Goal: Information Seeking & Learning: Learn about a topic

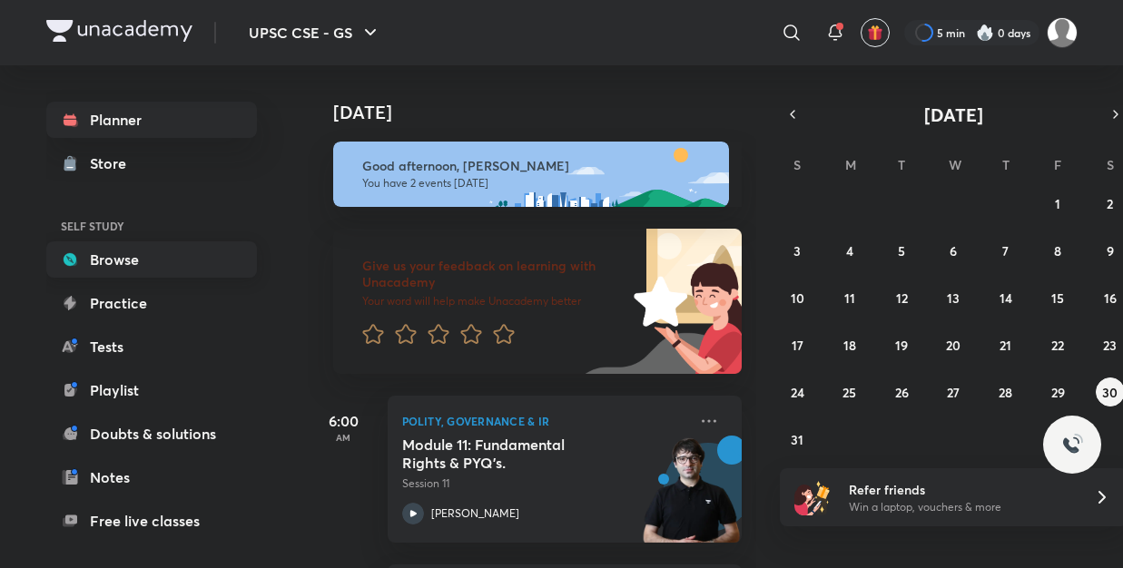
click at [123, 263] on link "Browse" at bounding box center [151, 259] width 211 height 36
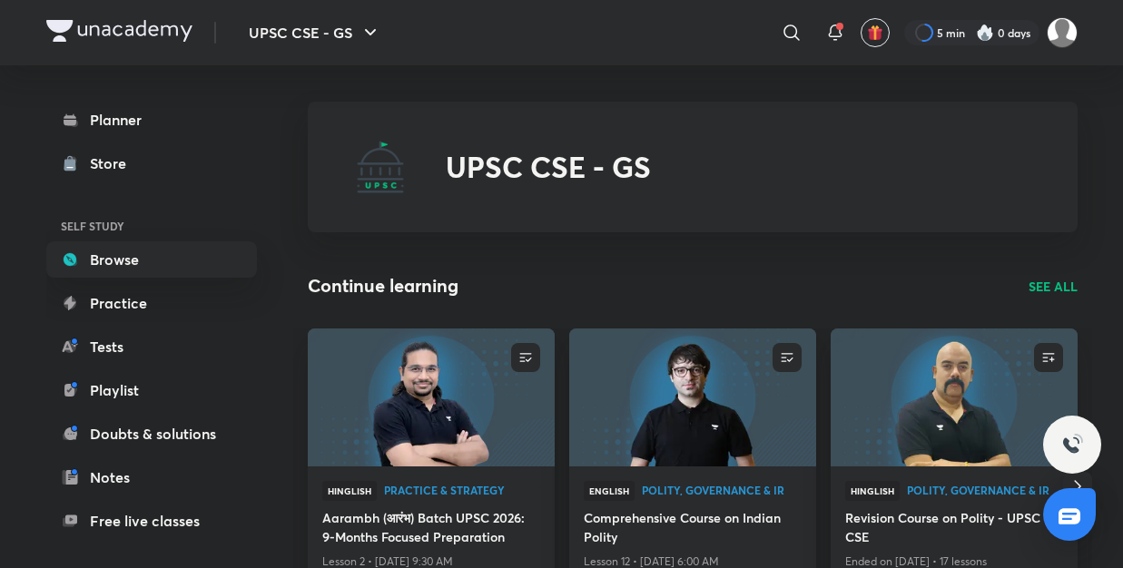
click at [1062, 290] on p "SEE ALL" at bounding box center [1052, 286] width 49 height 19
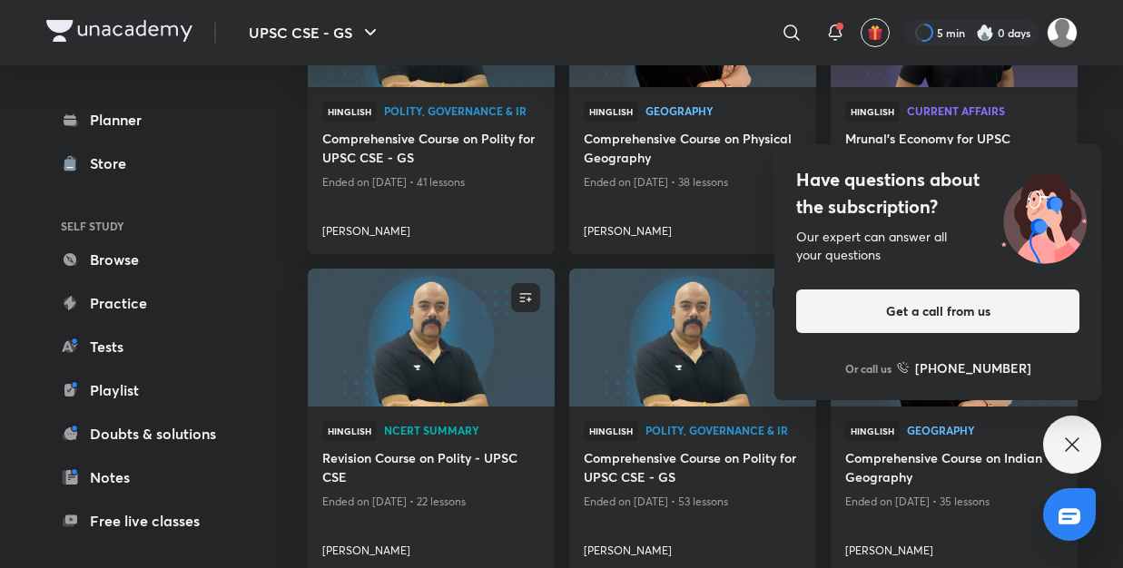
scroll to position [1314, 0]
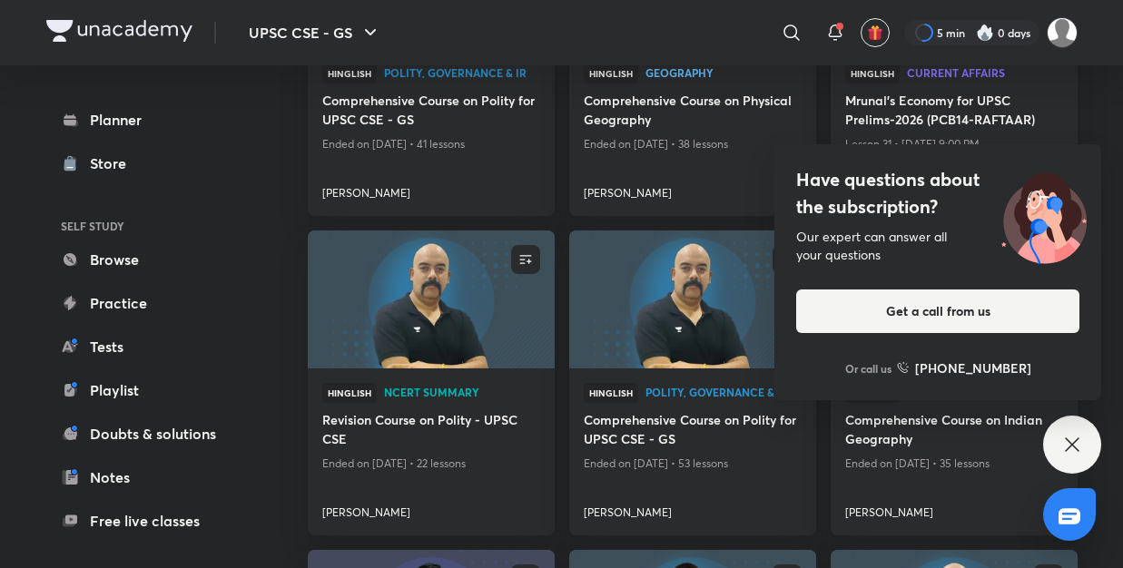
click at [1050, 438] on div "Have questions about the subscription? Our expert can answer all your questions…" at bounding box center [1072, 445] width 58 height 58
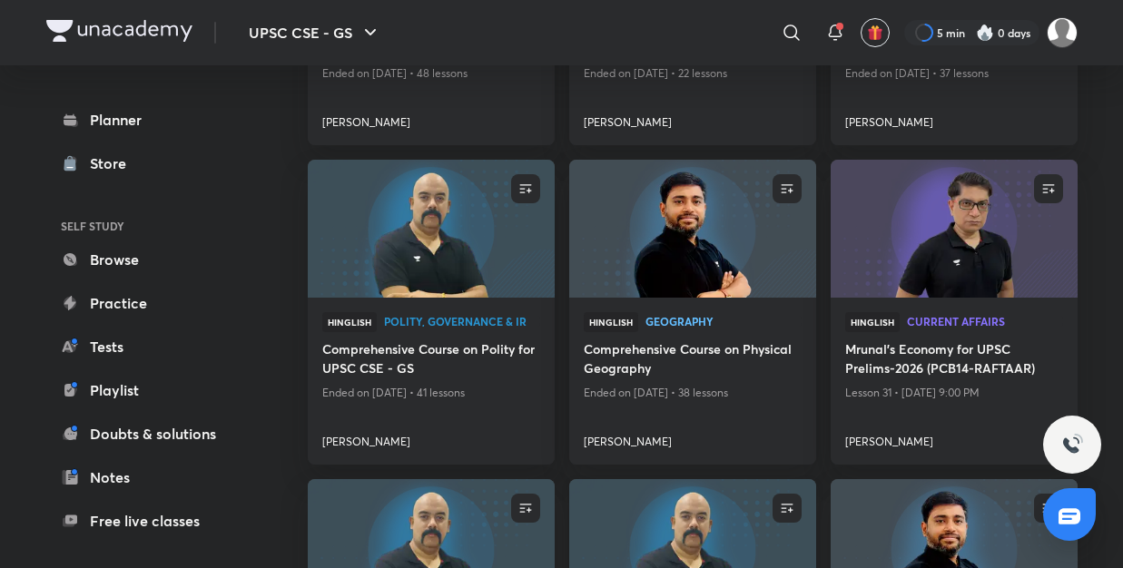
scroll to position [1064, 0]
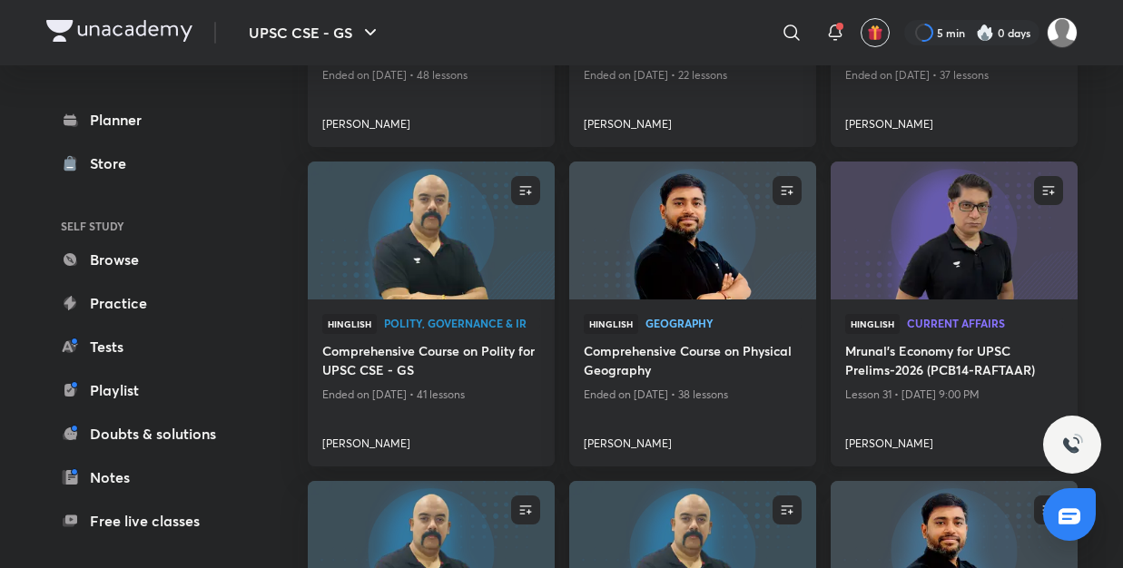
click at [962, 292] on img at bounding box center [953, 231] width 251 height 141
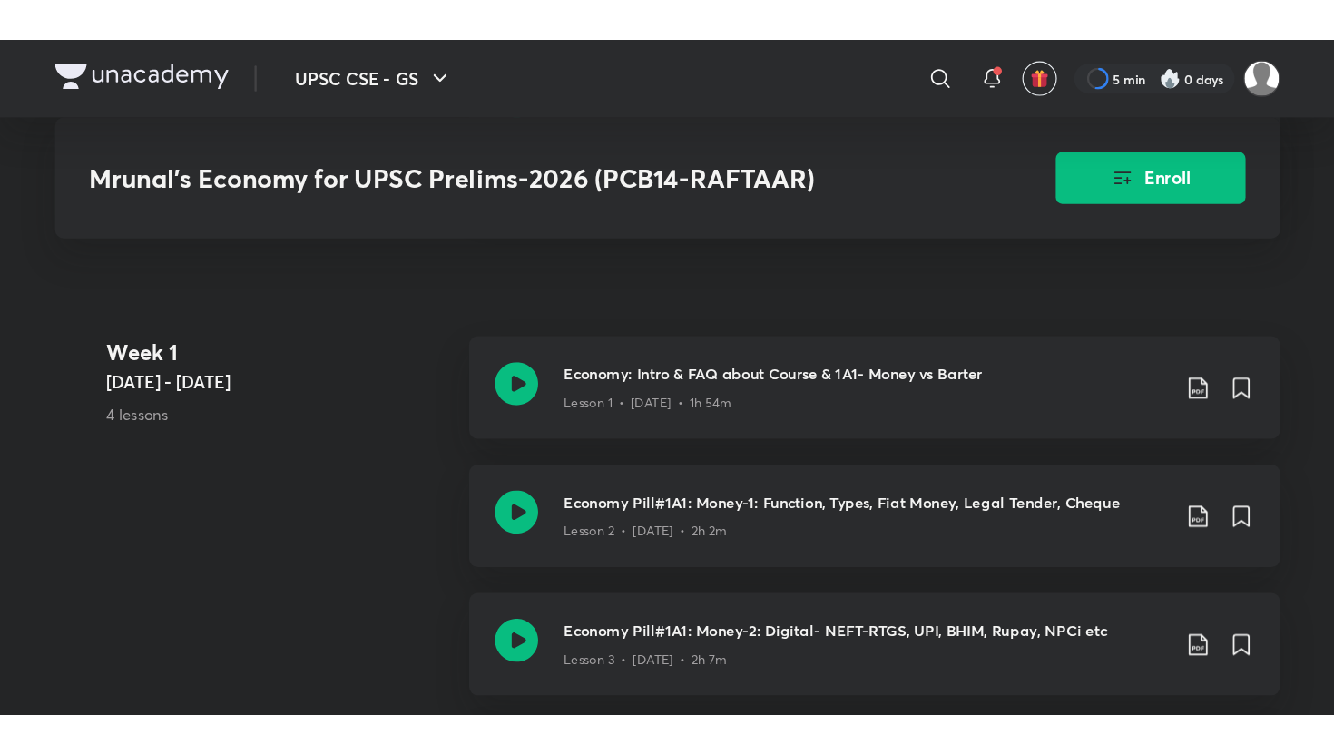
scroll to position [932, 0]
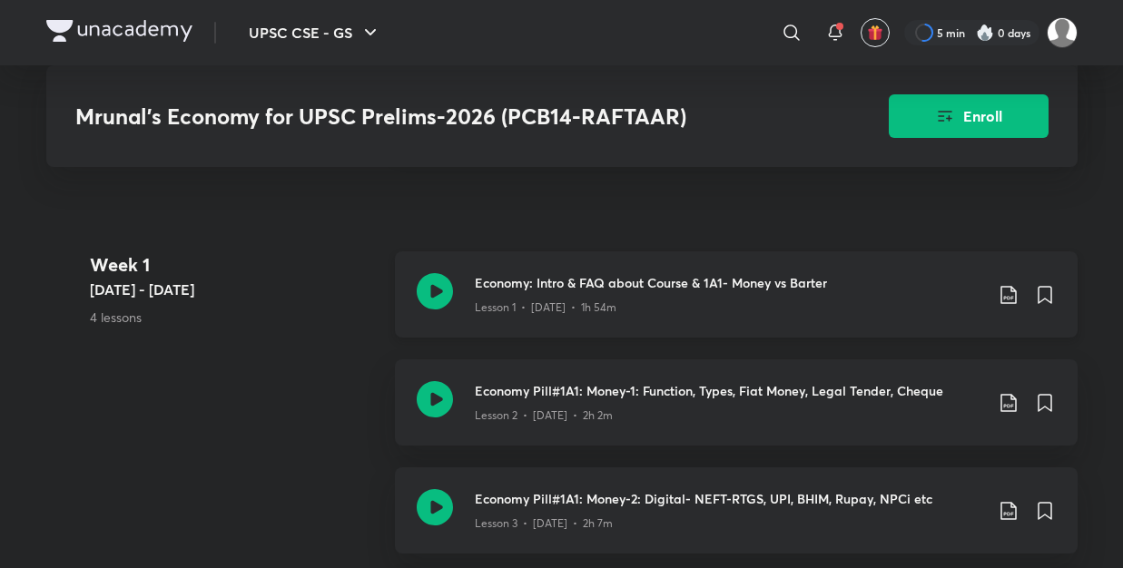
click at [469, 299] on div "Economy: Intro & FAQ about Course & 1A1- Money vs Barter Lesson 1 • [DATE] • 1h…" at bounding box center [736, 294] width 683 height 86
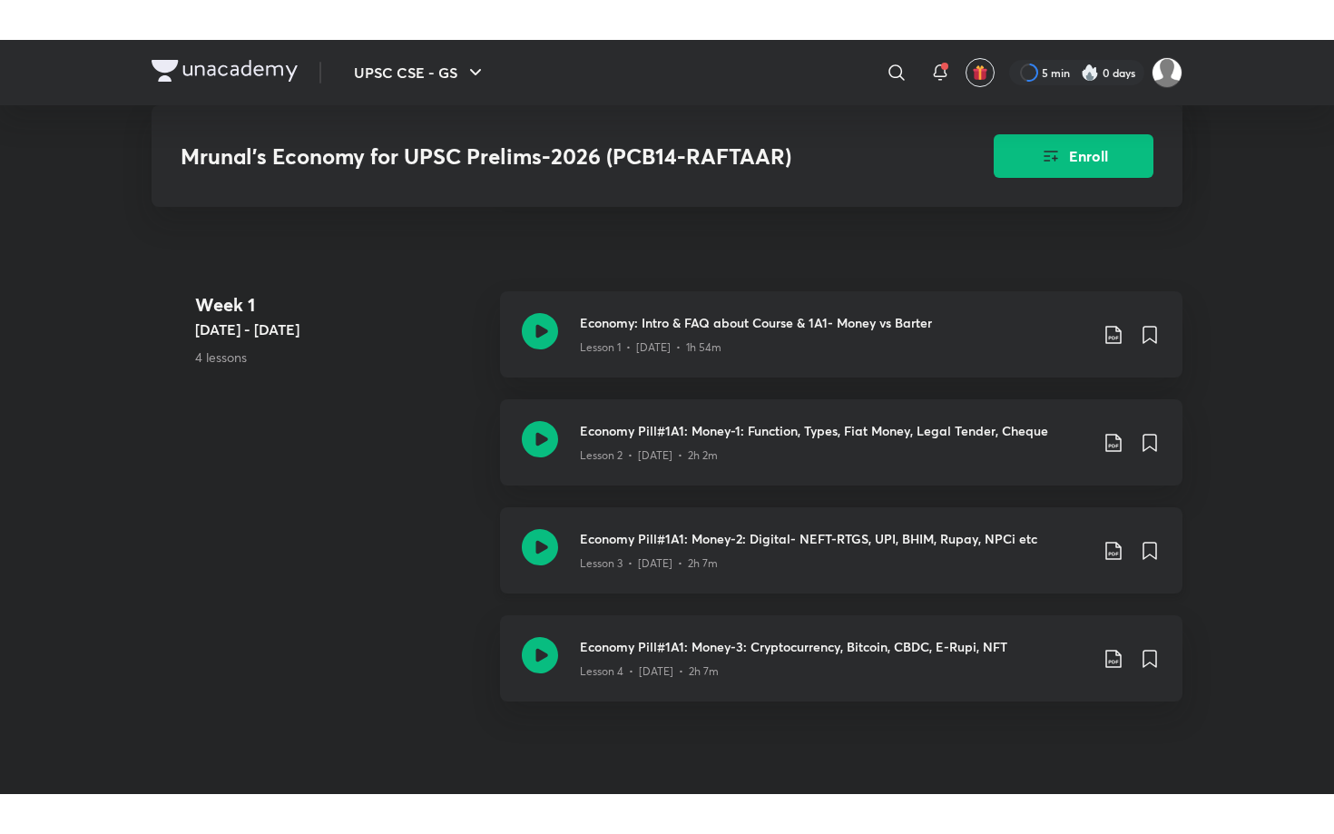
scroll to position [1036, 0]
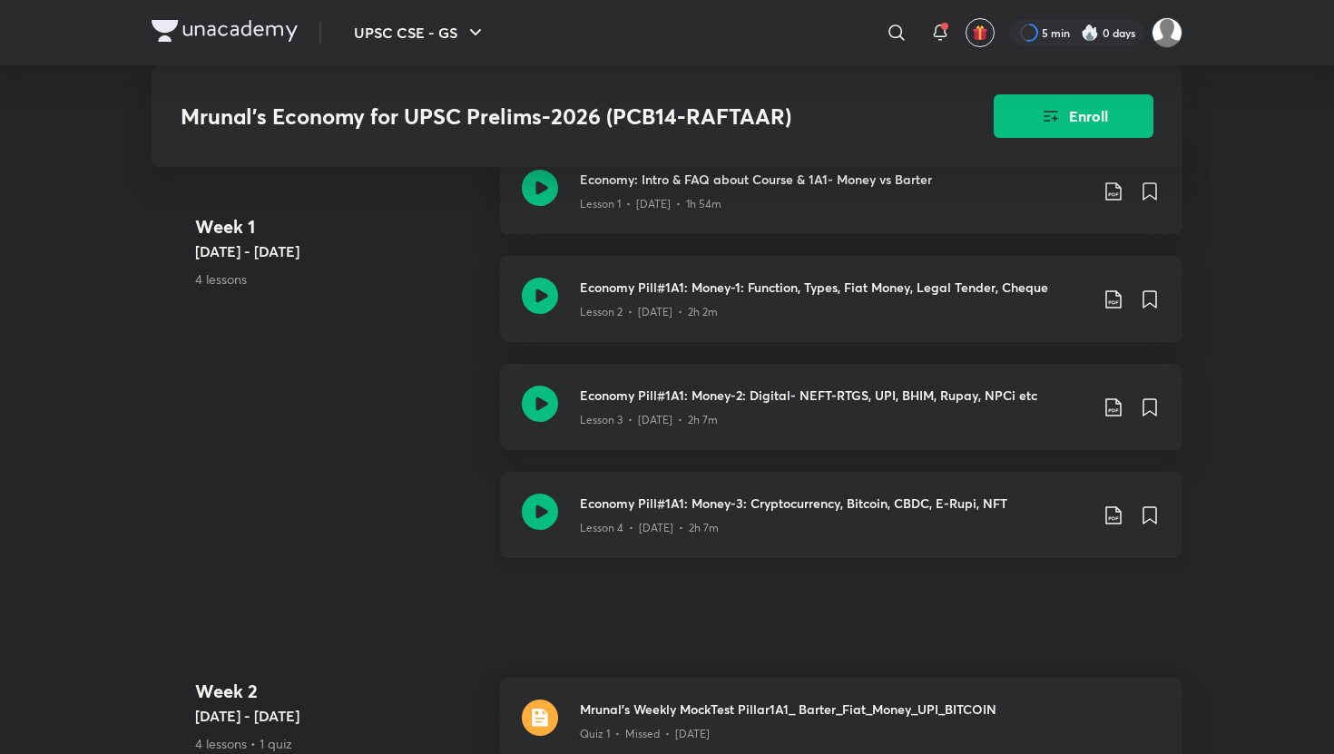
click at [750, 531] on div "Lesson 4 • [DATE] • 2h 7m" at bounding box center [834, 525] width 508 height 24
